Goal: Information Seeking & Learning: Learn about a topic

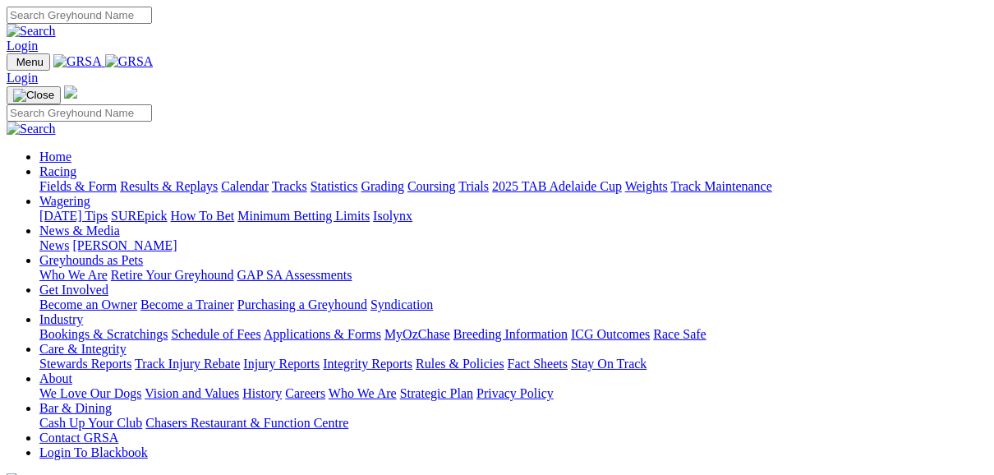
click at [120, 223] on link "News & Media" at bounding box center [79, 230] width 80 height 14
click at [69, 238] on link "News" at bounding box center [54, 245] width 30 height 14
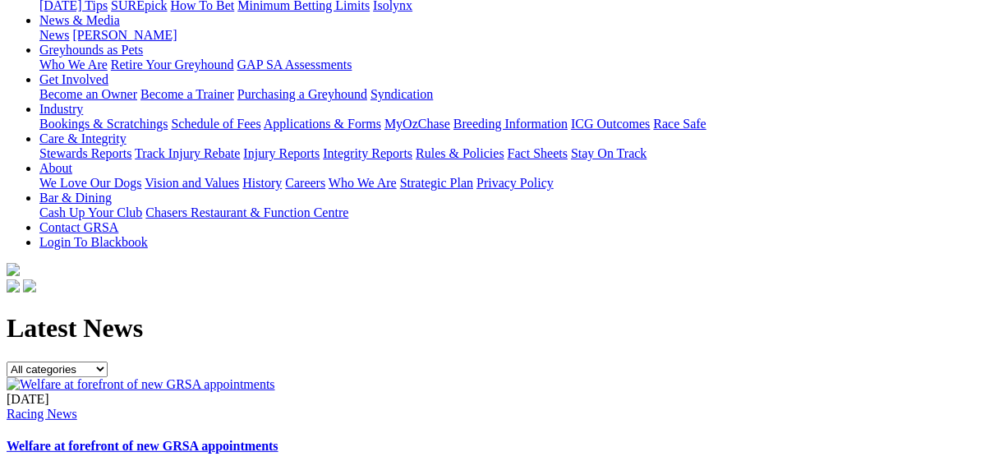
scroll to position [263, 0]
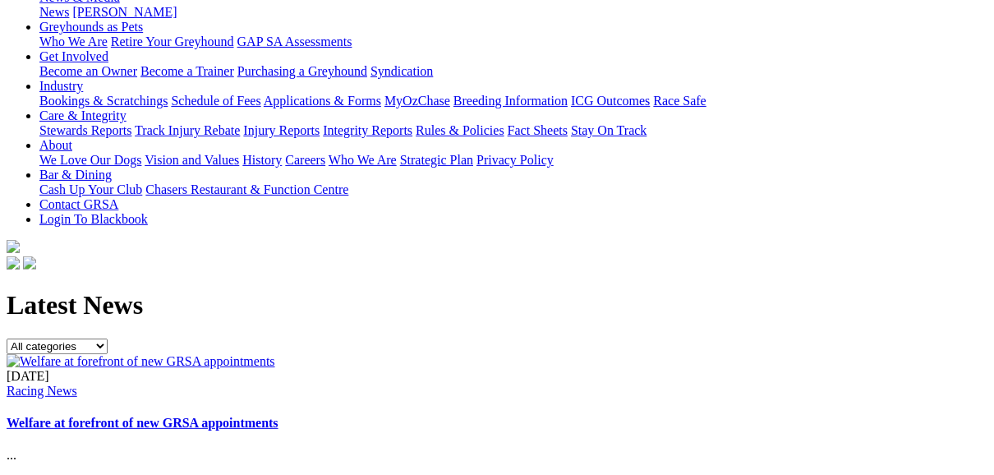
click at [278, 416] on link "Welfare at forefront of new GRSA appointments" at bounding box center [143, 423] width 272 height 14
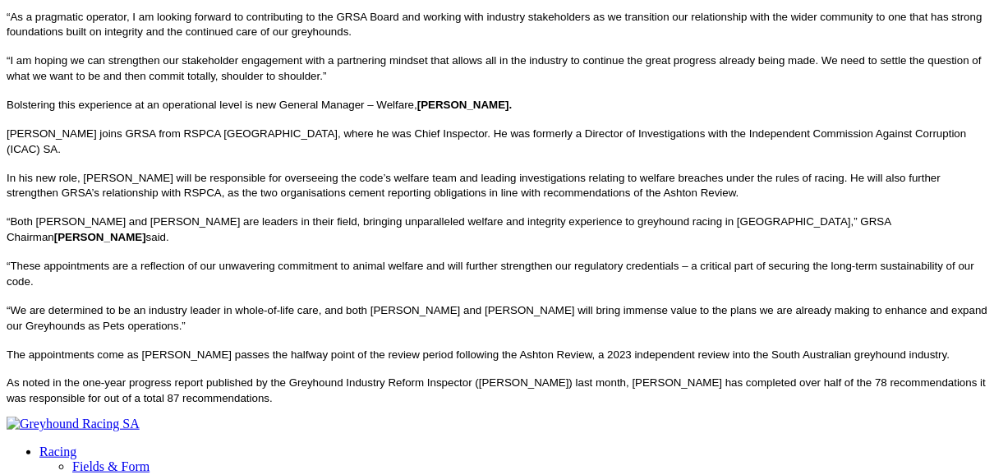
scroll to position [854, 0]
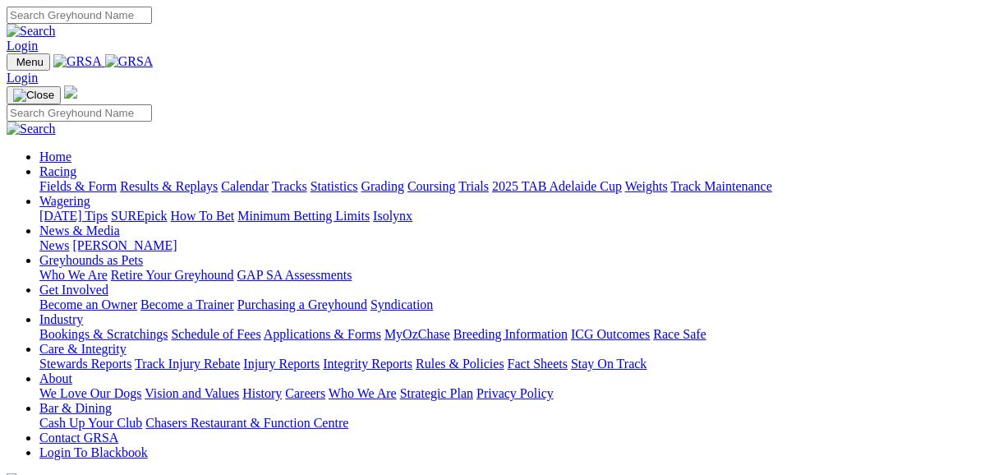
click at [58, 179] on link "Fields & Form" at bounding box center [77, 186] width 77 height 14
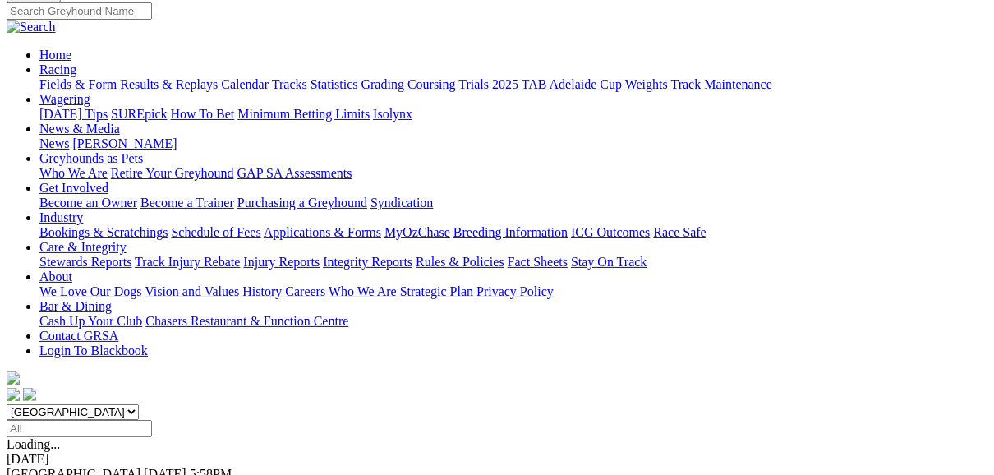
scroll to position [329, 0]
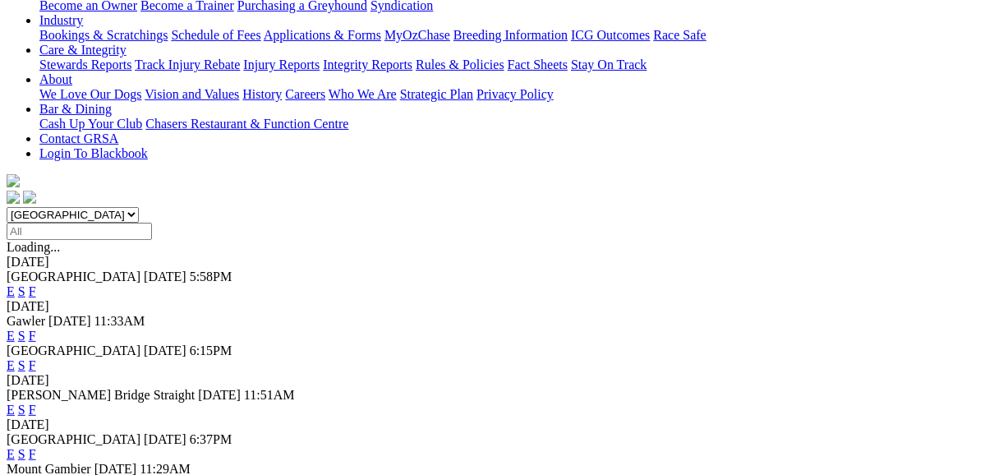
click at [15, 447] on link "E" at bounding box center [11, 454] width 8 height 14
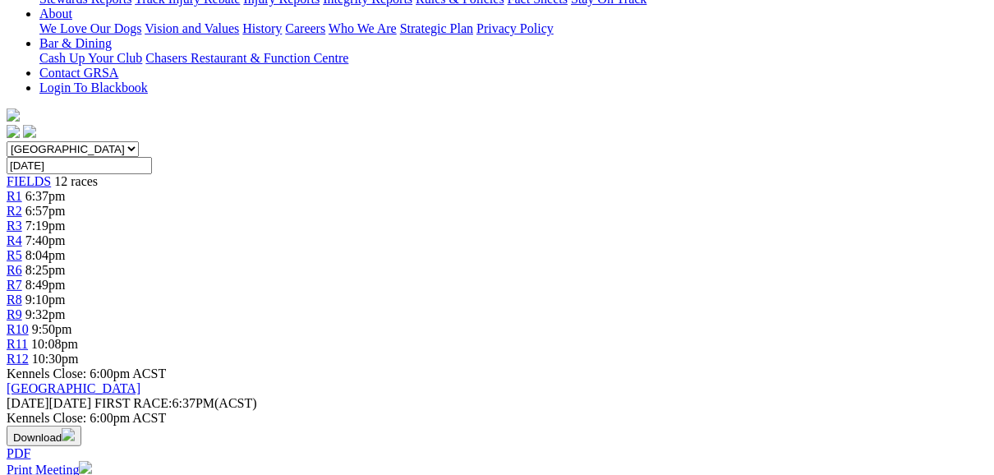
scroll to position [197, 0]
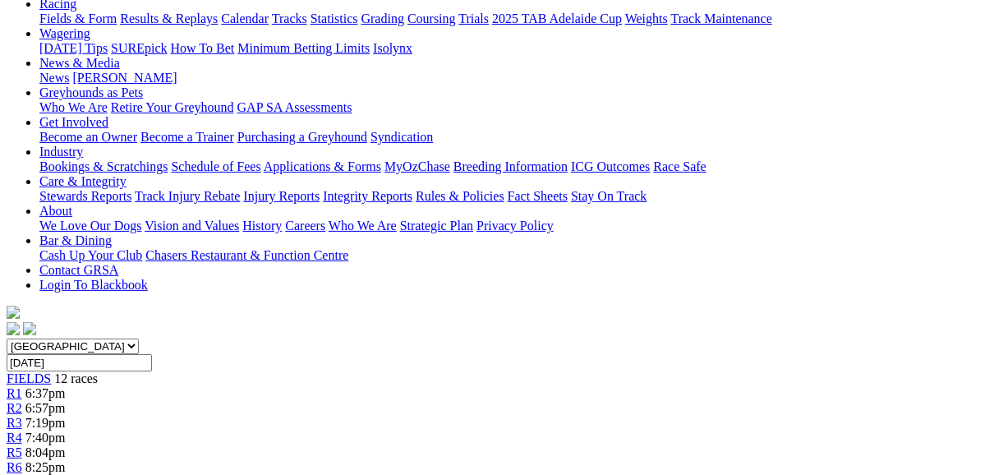
click at [22, 401] on link "R2" at bounding box center [15, 408] width 16 height 14
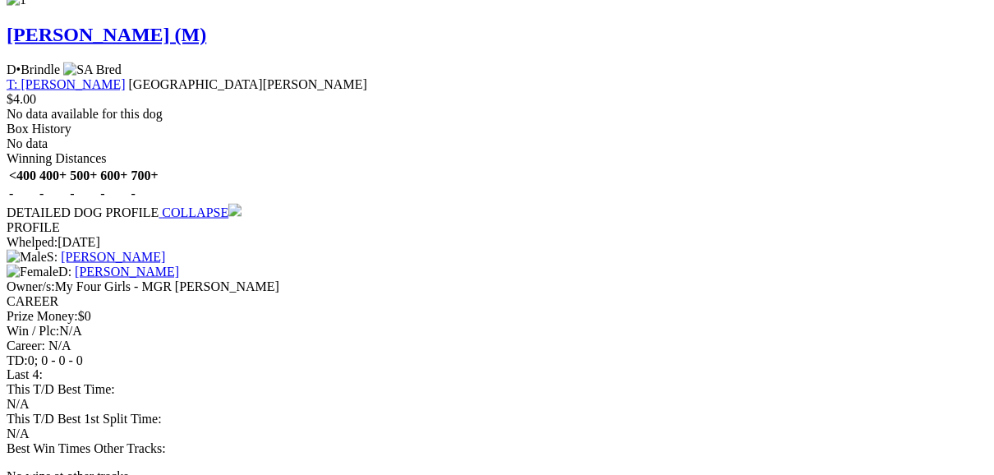
scroll to position [1709, 0]
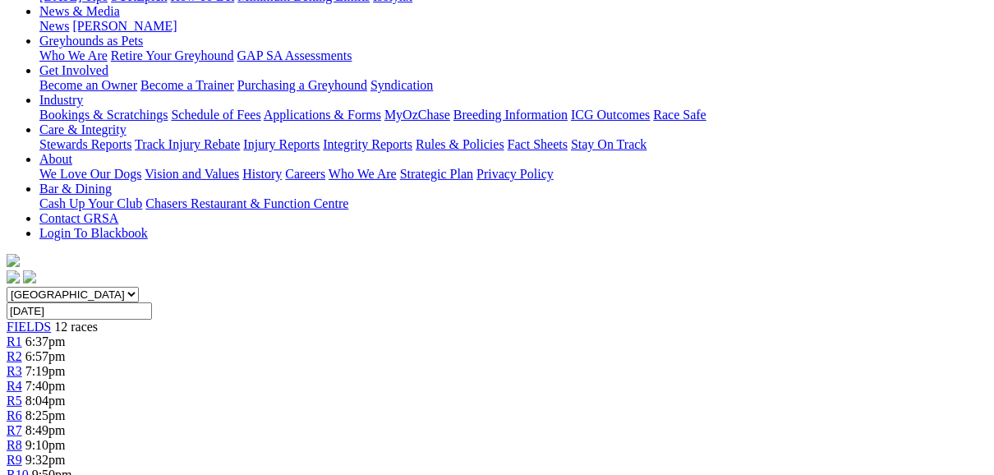
scroll to position [44, 0]
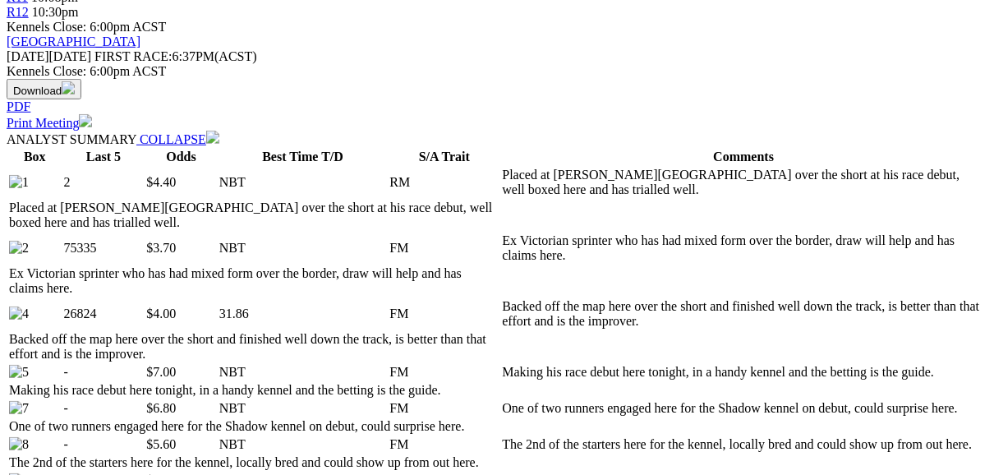
scroll to position [789, 0]
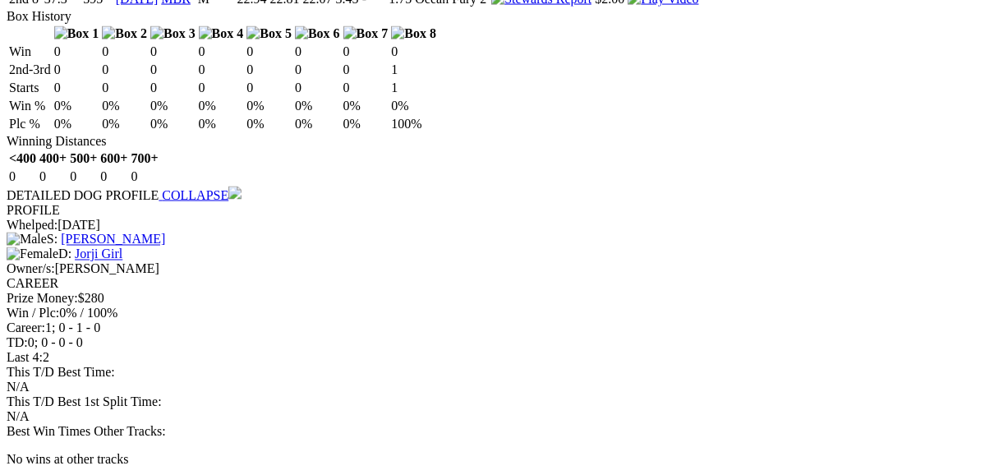
scroll to position [1840, 0]
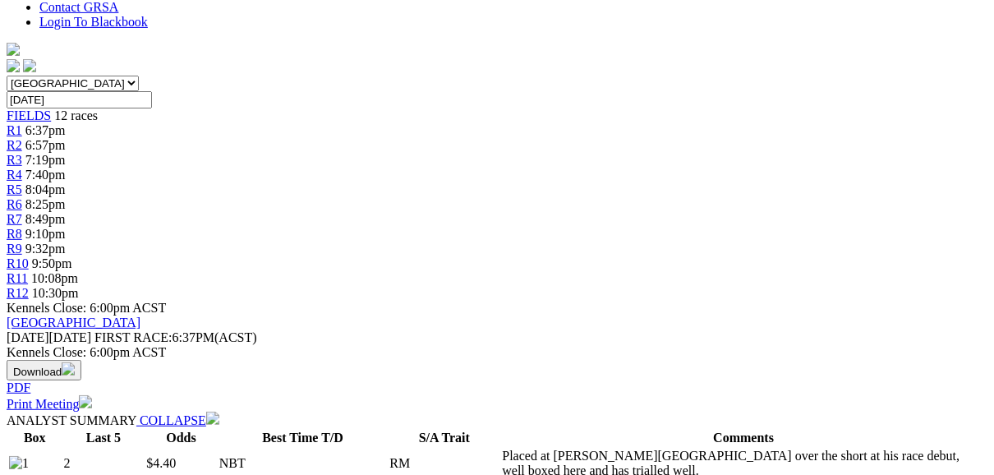
scroll to position [131, 0]
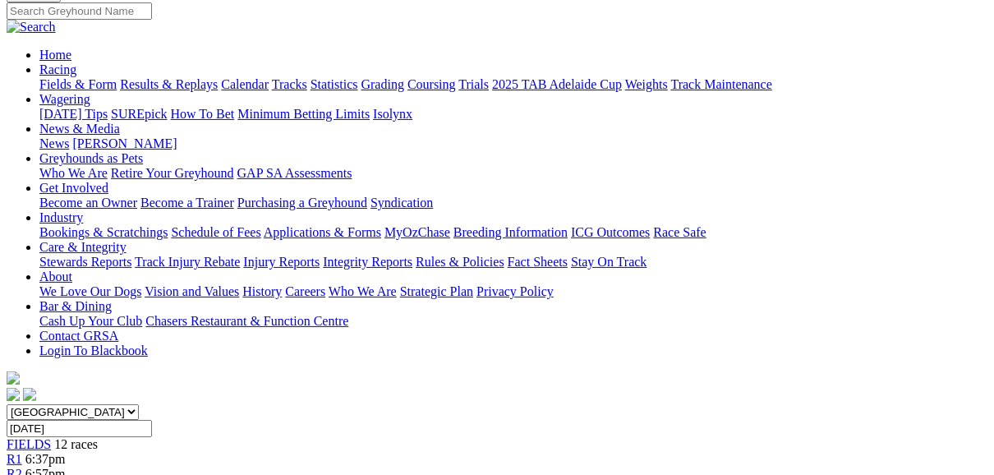
click at [149, 452] on div "R1 6:37pm" at bounding box center [497, 459] width 981 height 15
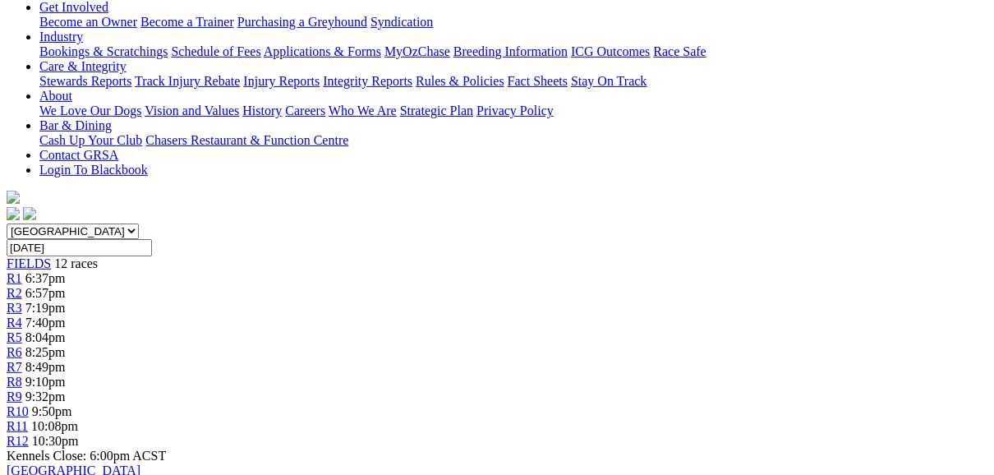
scroll to position [131, 0]
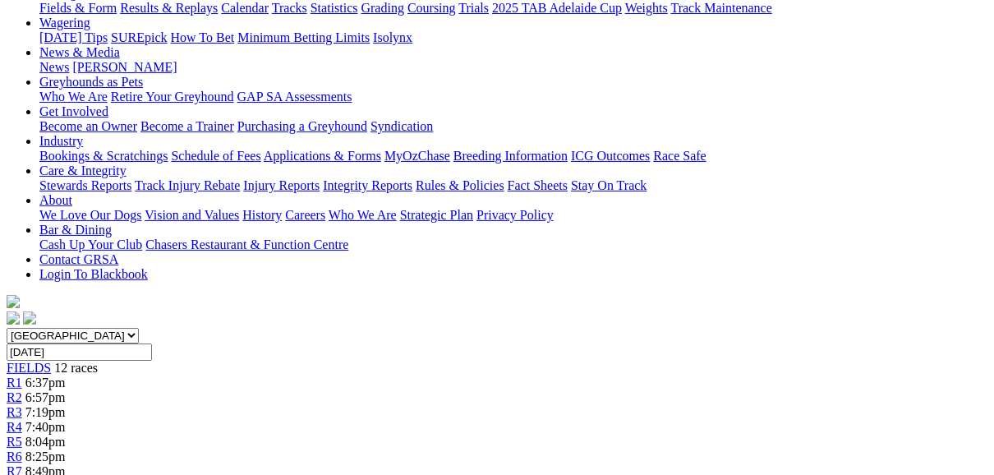
scroll to position [197, 0]
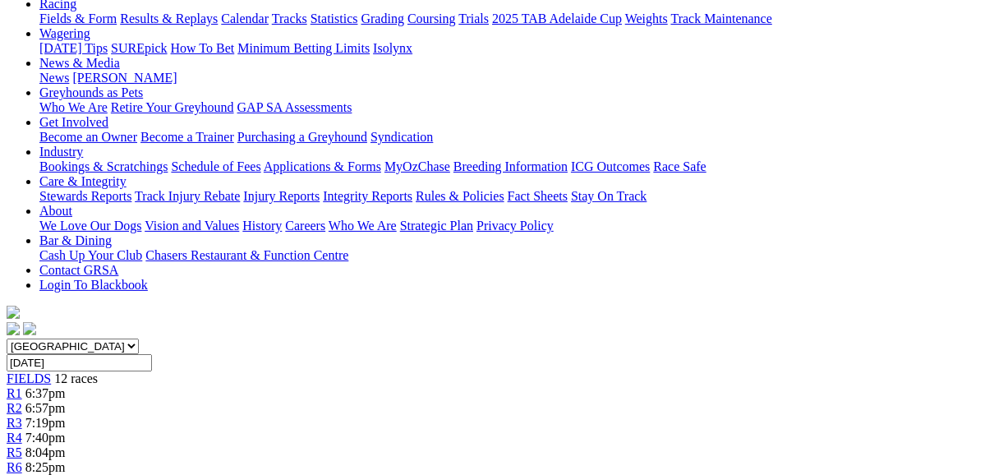
click at [22, 445] on span "R5" at bounding box center [15, 452] width 16 height 14
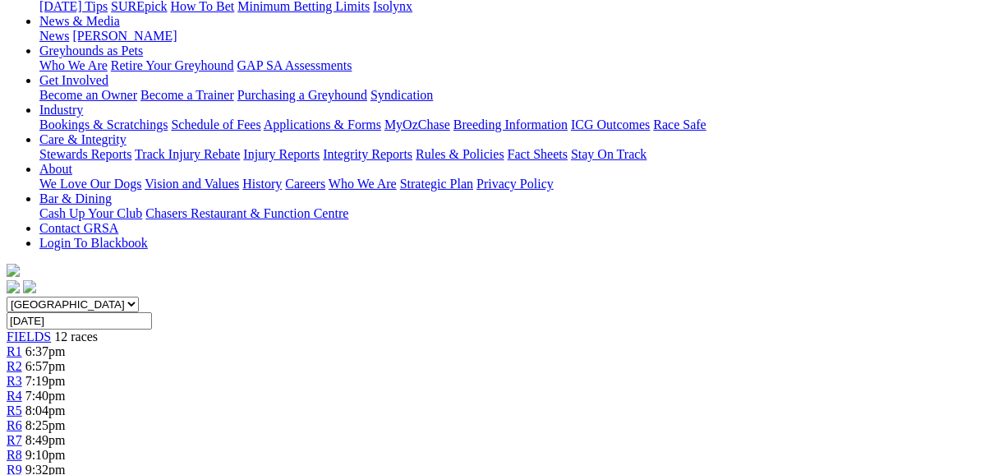
scroll to position [197, 0]
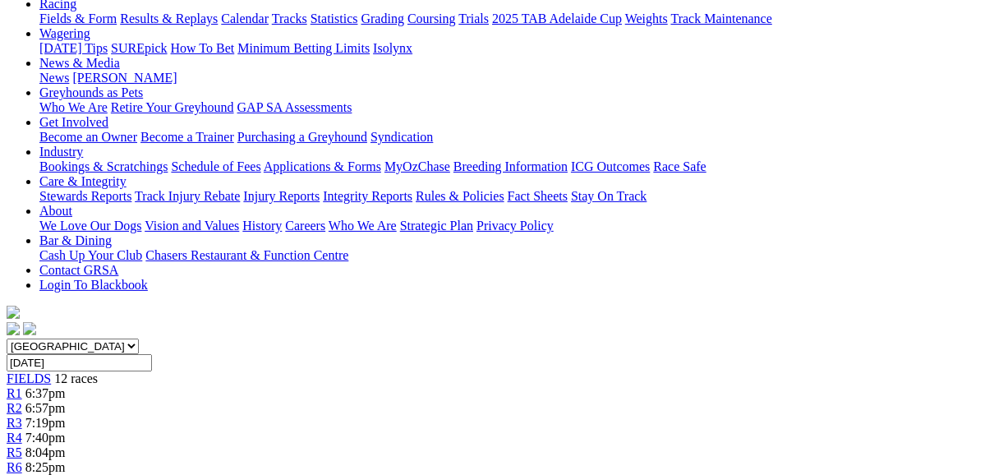
click at [22, 460] on span "R6" at bounding box center [15, 467] width 16 height 14
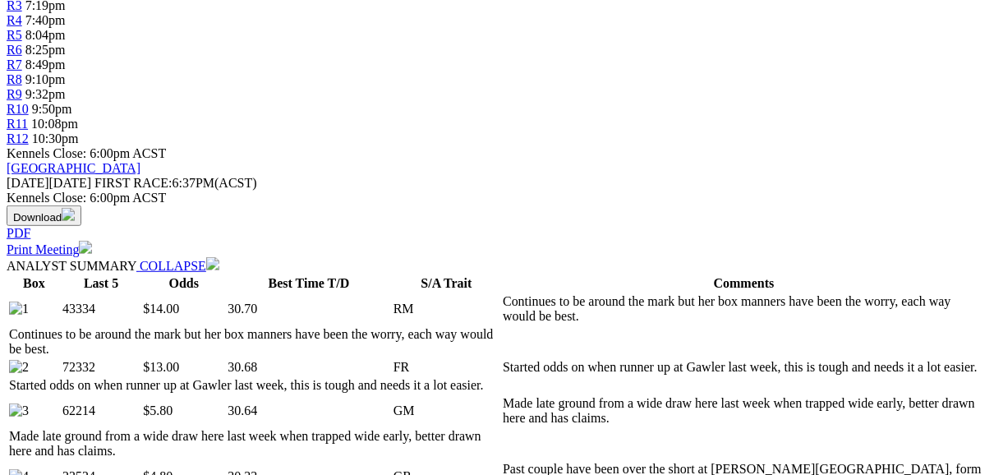
scroll to position [648, 0]
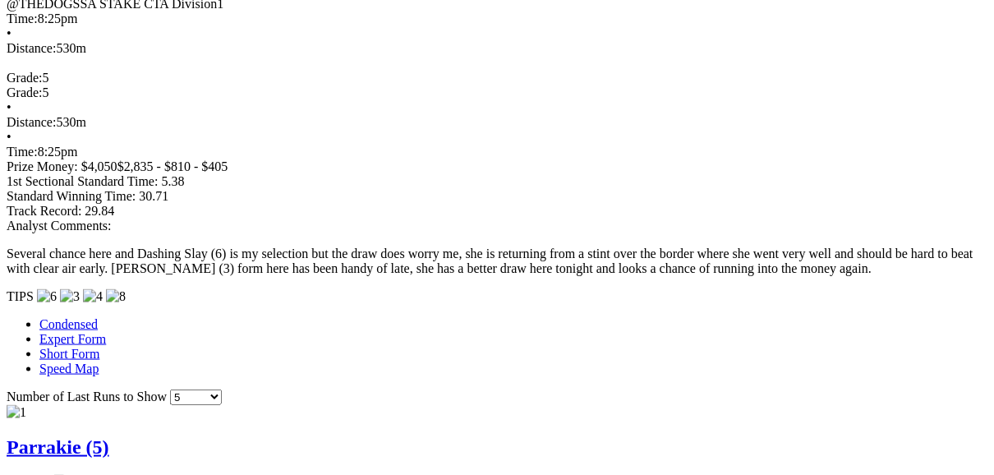
scroll to position [1437, 0]
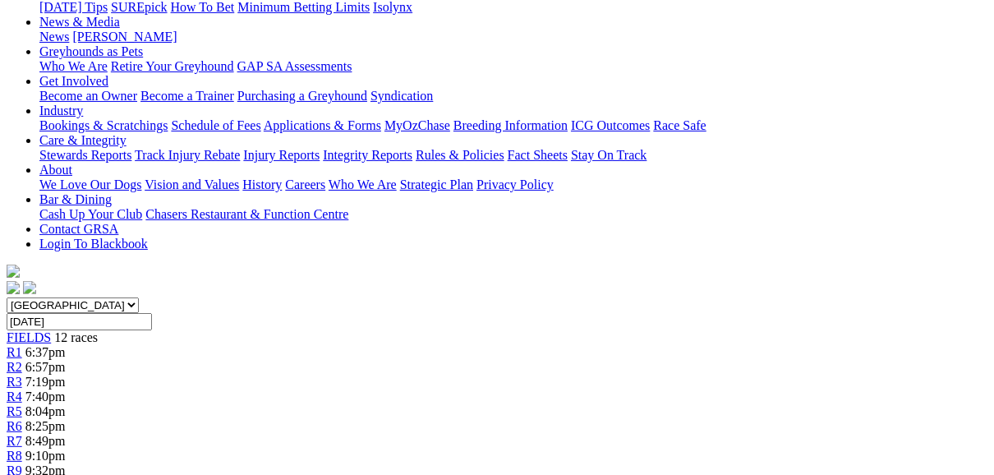
scroll to position [0, 0]
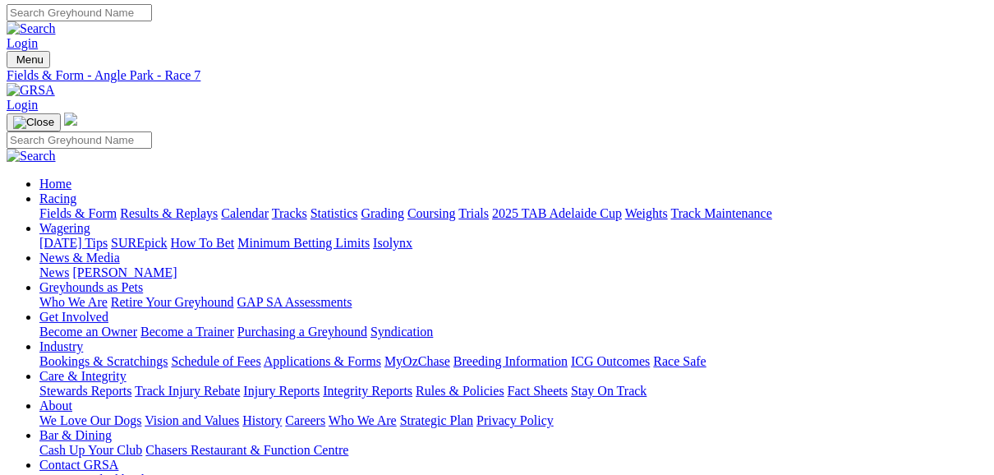
scroll to position [4, 0]
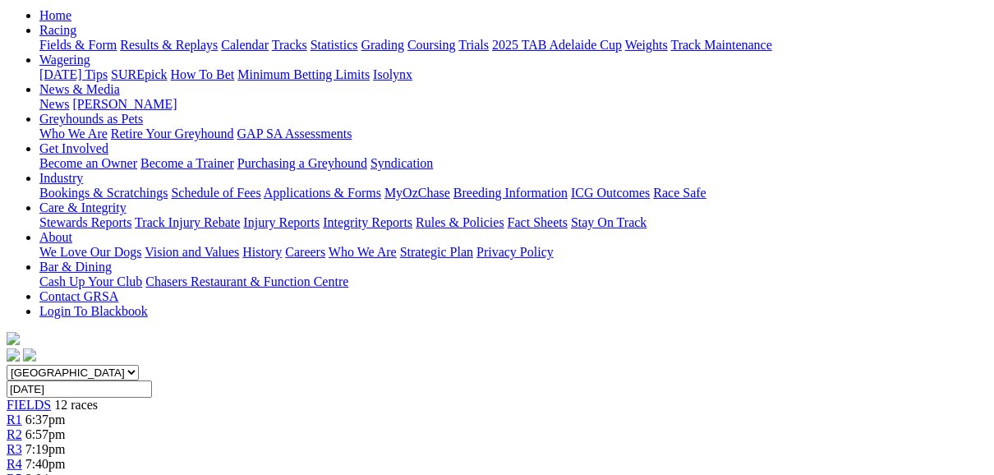
scroll to position [131, 0]
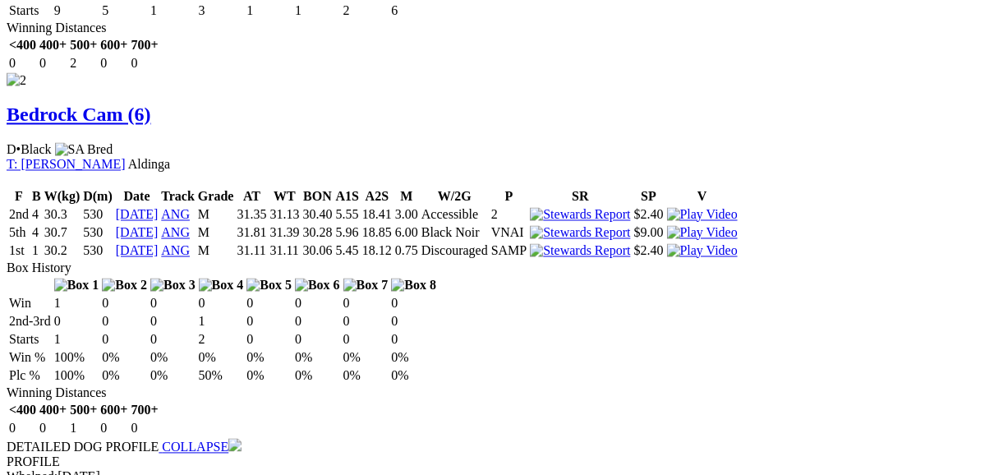
scroll to position [1971, 0]
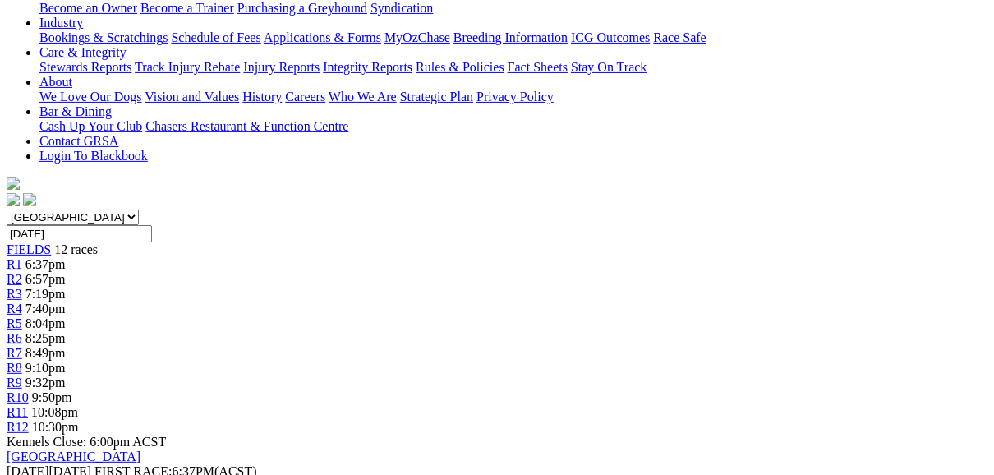
scroll to position [394, 0]
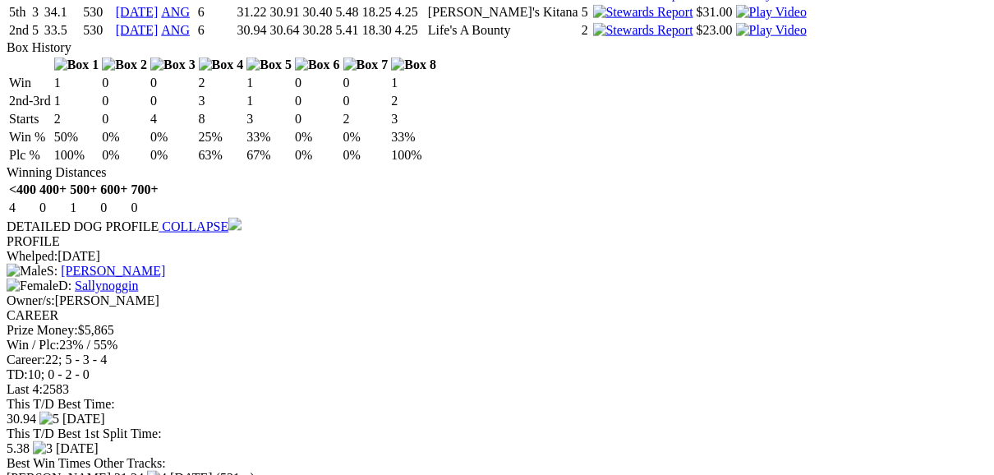
scroll to position [1380, 0]
